Goal: Navigation & Orientation: Understand site structure

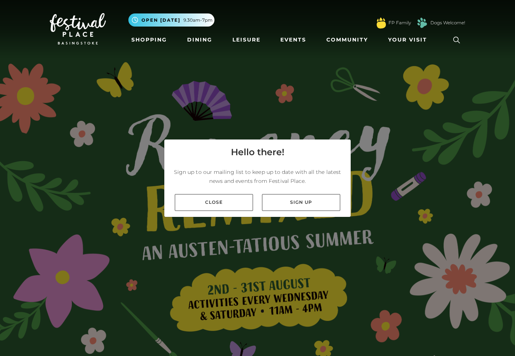
click at [216, 208] on link "Close" at bounding box center [214, 202] width 78 height 17
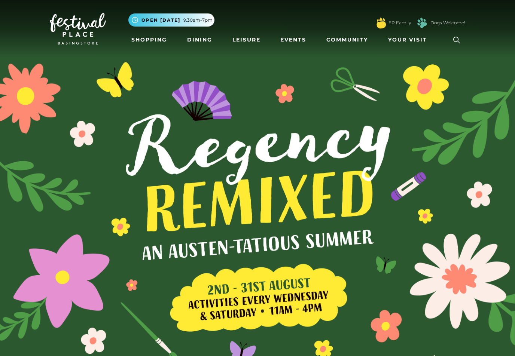
click at [146, 44] on link "Shopping" at bounding box center [149, 40] width 42 height 14
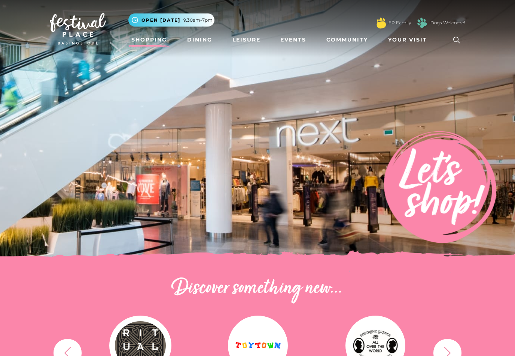
click at [207, 40] on link "Dining" at bounding box center [199, 40] width 31 height 14
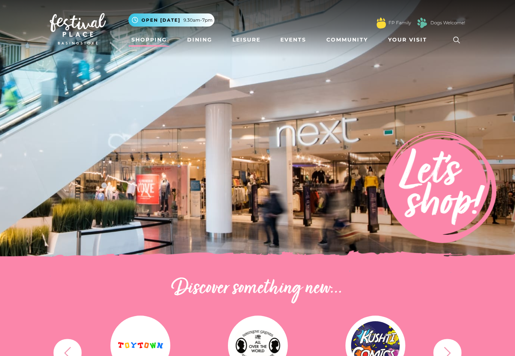
click at [204, 40] on link "Dining" at bounding box center [199, 40] width 31 height 14
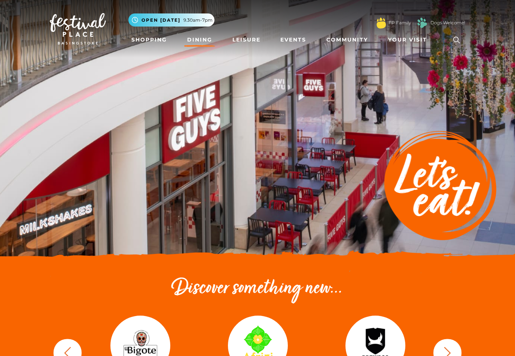
click at [249, 39] on link "Leisure" at bounding box center [246, 40] width 34 height 14
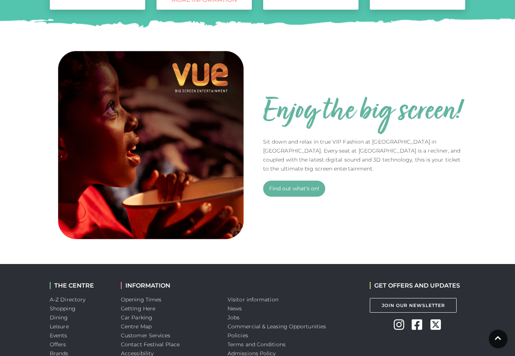
scroll to position [463, 0]
